Goal: Information Seeking & Learning: Check status

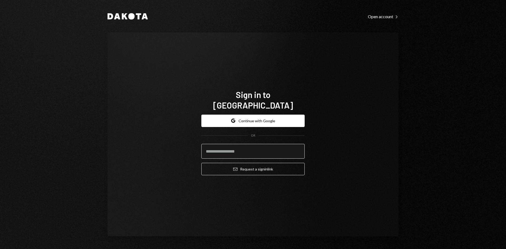
click at [245, 147] on input "email" at bounding box center [252, 151] width 103 height 15
click at [0, 249] on com-1password-button at bounding box center [0, 249] width 0 height 0
type input "**********"
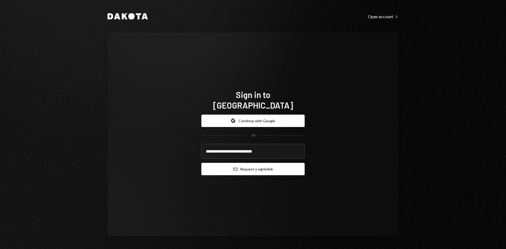
click at [246, 164] on button "Email Request a sign in link" at bounding box center [252, 169] width 103 height 12
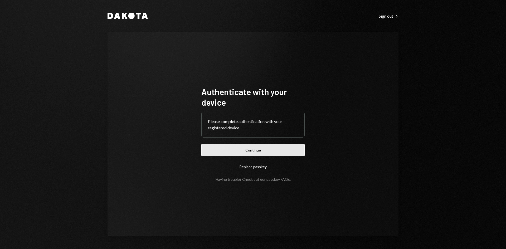
click at [246, 150] on button "Continue" at bounding box center [252, 150] width 103 height 12
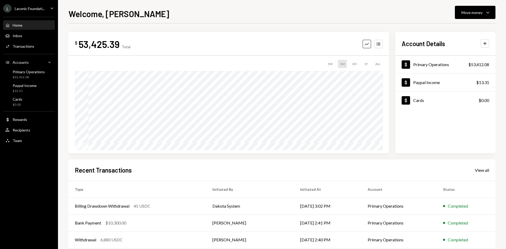
click at [52, 7] on icon "Caret Down" at bounding box center [52, 8] width 6 height 6
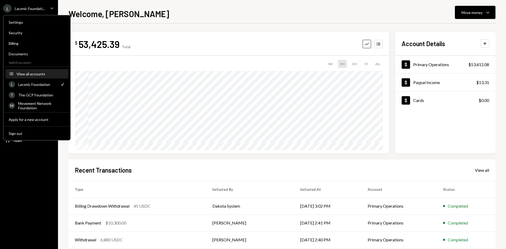
click at [36, 75] on div "View all accounts" at bounding box center [41, 74] width 49 height 4
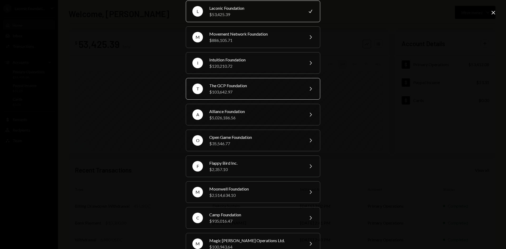
scroll to position [26, 0]
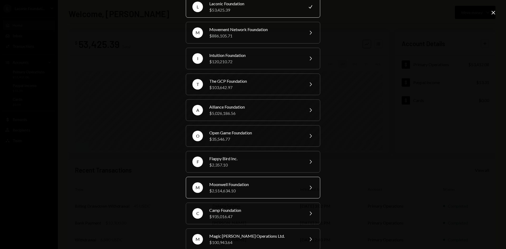
click at [263, 189] on div "$2,514,634.10" at bounding box center [255, 191] width 92 height 6
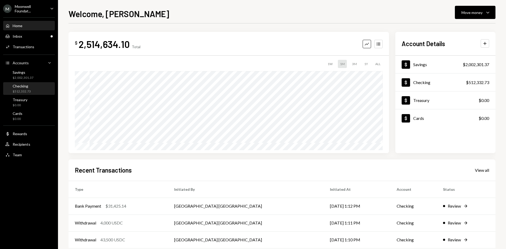
click at [28, 90] on div "$512,332.73" at bounding box center [22, 91] width 18 height 4
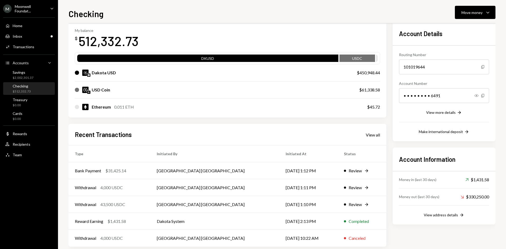
scroll to position [35, 0]
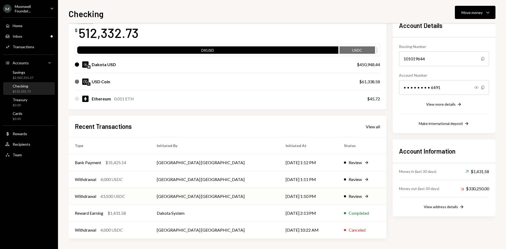
click at [144, 196] on div "Withdrawal 43,500 USDC" at bounding box center [109, 196] width 69 height 6
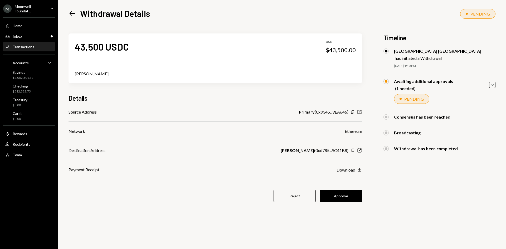
click at [72, 13] on icon at bounding box center [73, 13] width 6 height 4
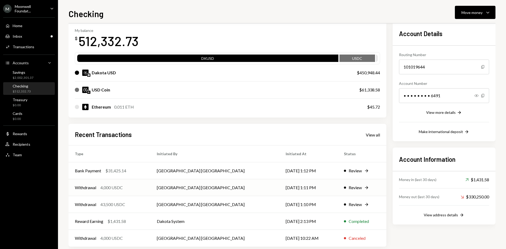
scroll to position [35, 0]
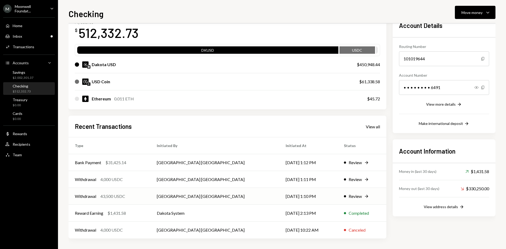
click at [144, 195] on div "Withdrawal 43,500 USDC" at bounding box center [109, 196] width 69 height 6
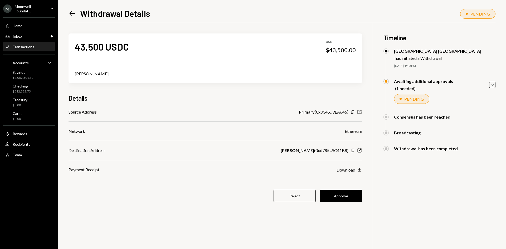
click at [354, 151] on icon "button" at bounding box center [352, 150] width 3 height 3
click at [360, 151] on icon "New Window" at bounding box center [359, 150] width 5 height 5
click at [347, 192] on button "Approve" at bounding box center [341, 196] width 42 height 12
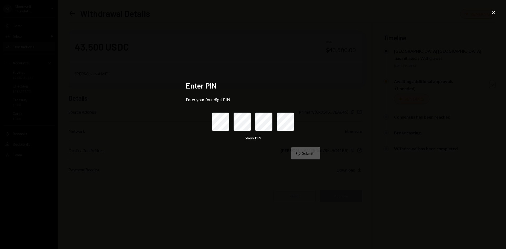
click at [494, 11] on icon "Close" at bounding box center [494, 12] width 6 height 6
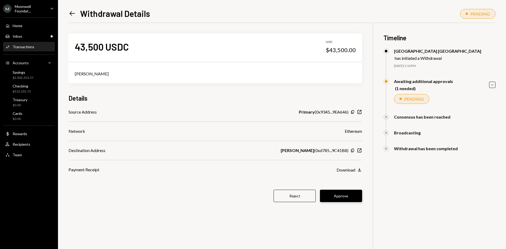
click at [347, 196] on button "Approve" at bounding box center [341, 196] width 42 height 12
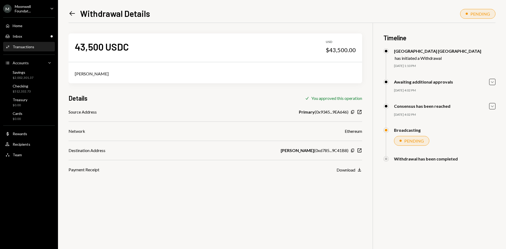
click at [71, 13] on icon at bounding box center [73, 13] width 6 height 4
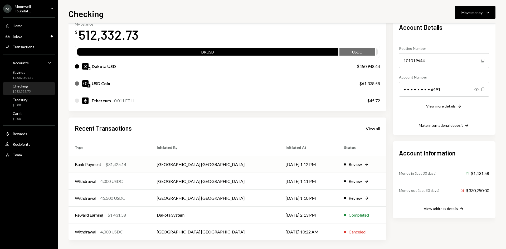
scroll to position [35, 0]
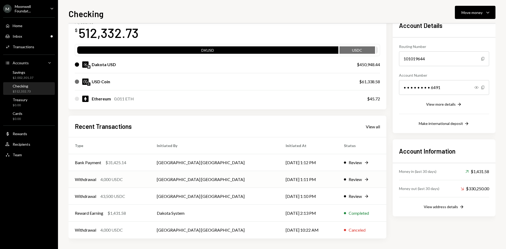
click at [138, 181] on div "Withdrawal 4,000 USDC" at bounding box center [109, 179] width 69 height 6
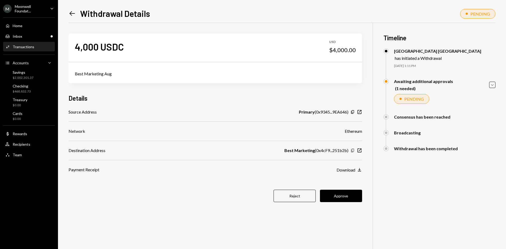
click at [353, 152] on icon "Copy" at bounding box center [353, 150] width 4 height 4
click at [338, 196] on button "Approve" at bounding box center [341, 196] width 42 height 12
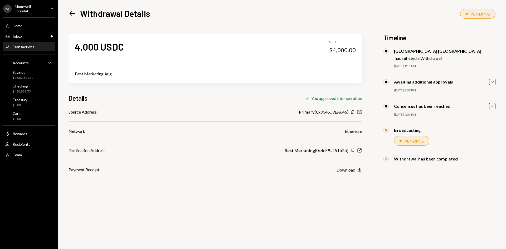
click at [73, 15] on icon "Left Arrow" at bounding box center [72, 13] width 7 height 7
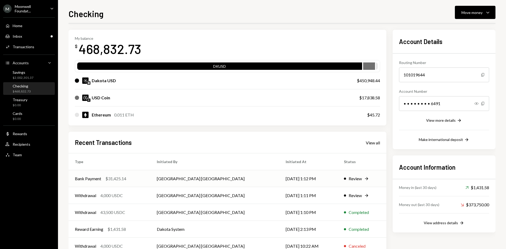
scroll to position [26, 0]
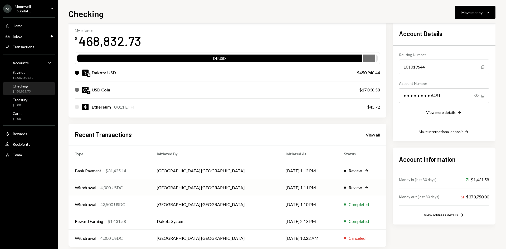
click at [201, 188] on td "Savannah Netherlands" at bounding box center [215, 187] width 129 height 17
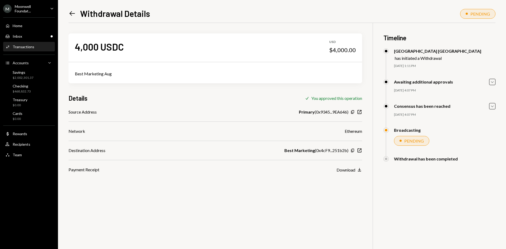
click at [72, 14] on icon at bounding box center [73, 13] width 6 height 4
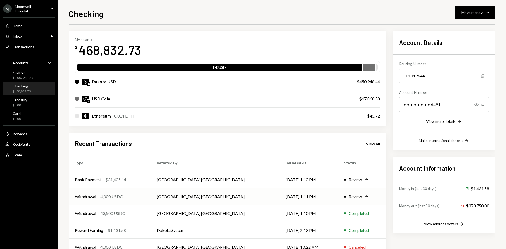
scroll to position [26, 0]
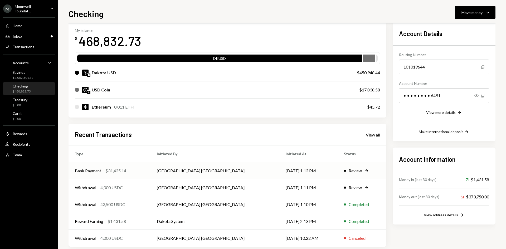
click at [144, 173] on div "Bank Payment $31,425.14" at bounding box center [109, 171] width 69 height 6
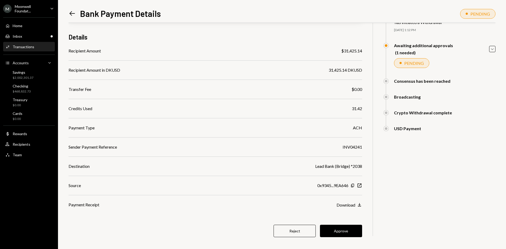
scroll to position [41, 0]
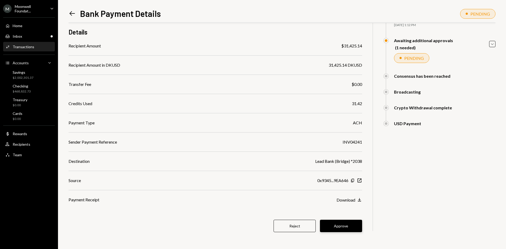
click at [334, 228] on button "Approve" at bounding box center [341, 226] width 42 height 12
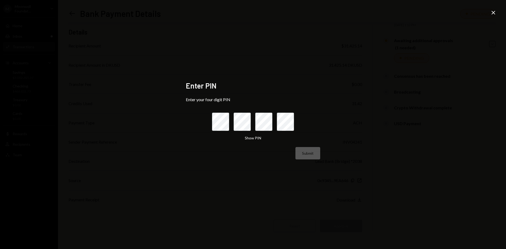
click at [493, 15] on icon "Close" at bounding box center [494, 12] width 6 height 6
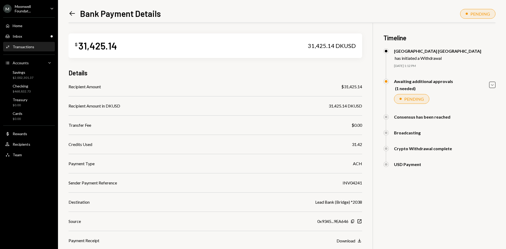
scroll to position [41, 0]
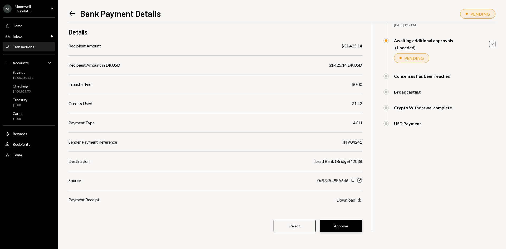
click at [351, 225] on button "Approve" at bounding box center [341, 226] width 42 height 12
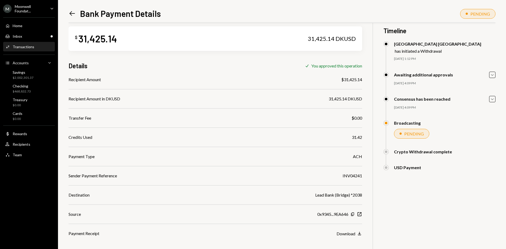
scroll to position [0, 0]
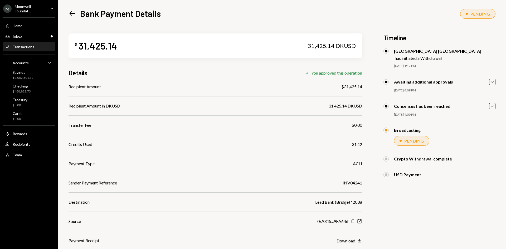
click at [71, 14] on icon "Left Arrow" at bounding box center [72, 13] width 7 height 7
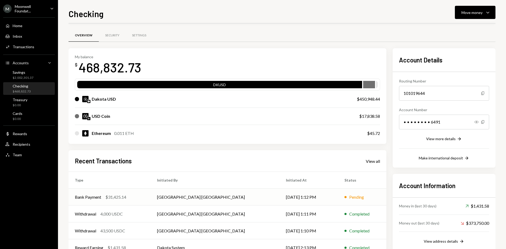
scroll to position [26, 0]
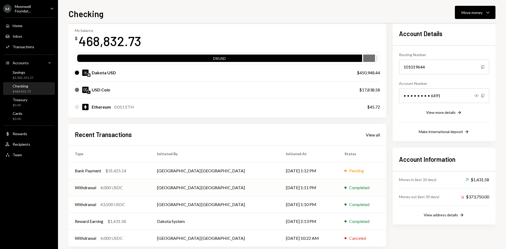
click at [119, 187] on div "4,000 USDC" at bounding box center [111, 188] width 22 height 6
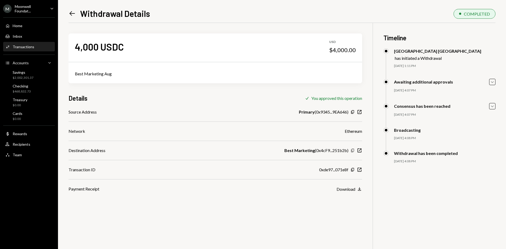
click at [354, 150] on icon "Copy" at bounding box center [353, 150] width 4 height 4
click at [352, 170] on icon "button" at bounding box center [352, 169] width 3 height 3
click at [71, 15] on icon "Left Arrow" at bounding box center [72, 13] width 7 height 7
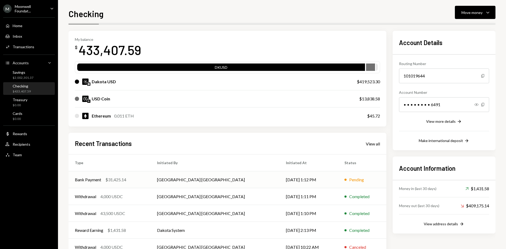
scroll to position [26, 0]
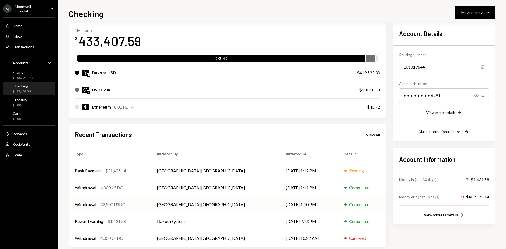
click at [231, 205] on td "Savannah Netherlands" at bounding box center [215, 204] width 129 height 17
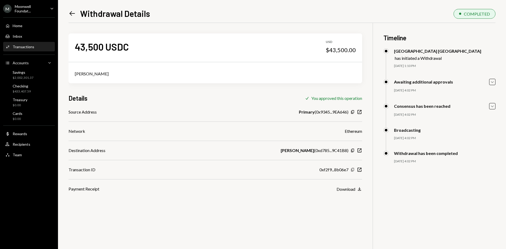
click at [353, 170] on icon "Copy" at bounding box center [353, 170] width 4 height 4
